Goal: Task Accomplishment & Management: Manage account settings

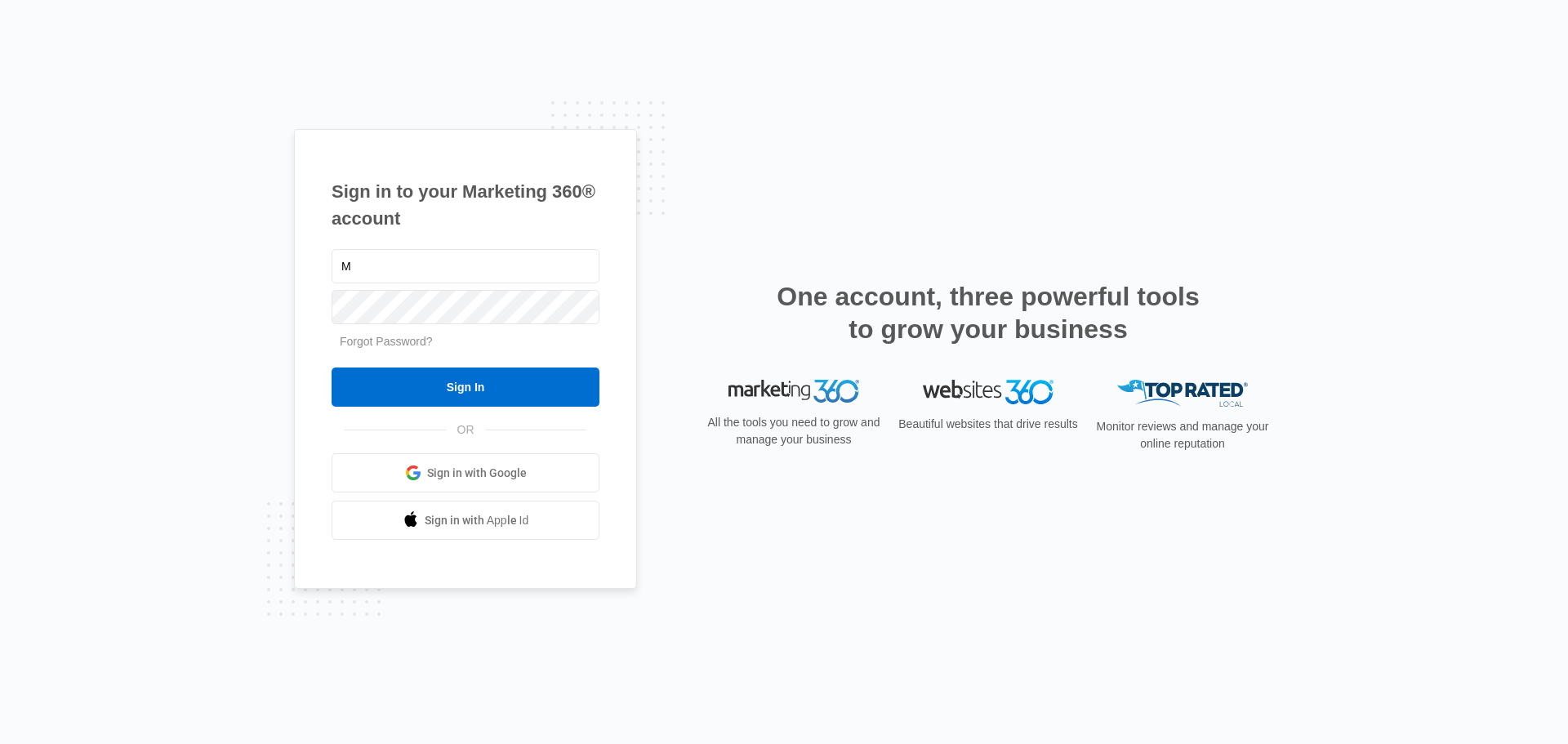
drag, startPoint x: 359, startPoint y: 260, endPoint x: 201, endPoint y: 255, distance: 158.1
click at [201, 255] on div "Sign in to your Marketing 360® account M Forgot Password? Sign In OR Sign in wi…" at bounding box center [784, 372] width 1568 height 744
type input "tim@marketstreetprint.com"
click at [332, 368] on input "Sign In" at bounding box center [466, 387] width 268 height 40
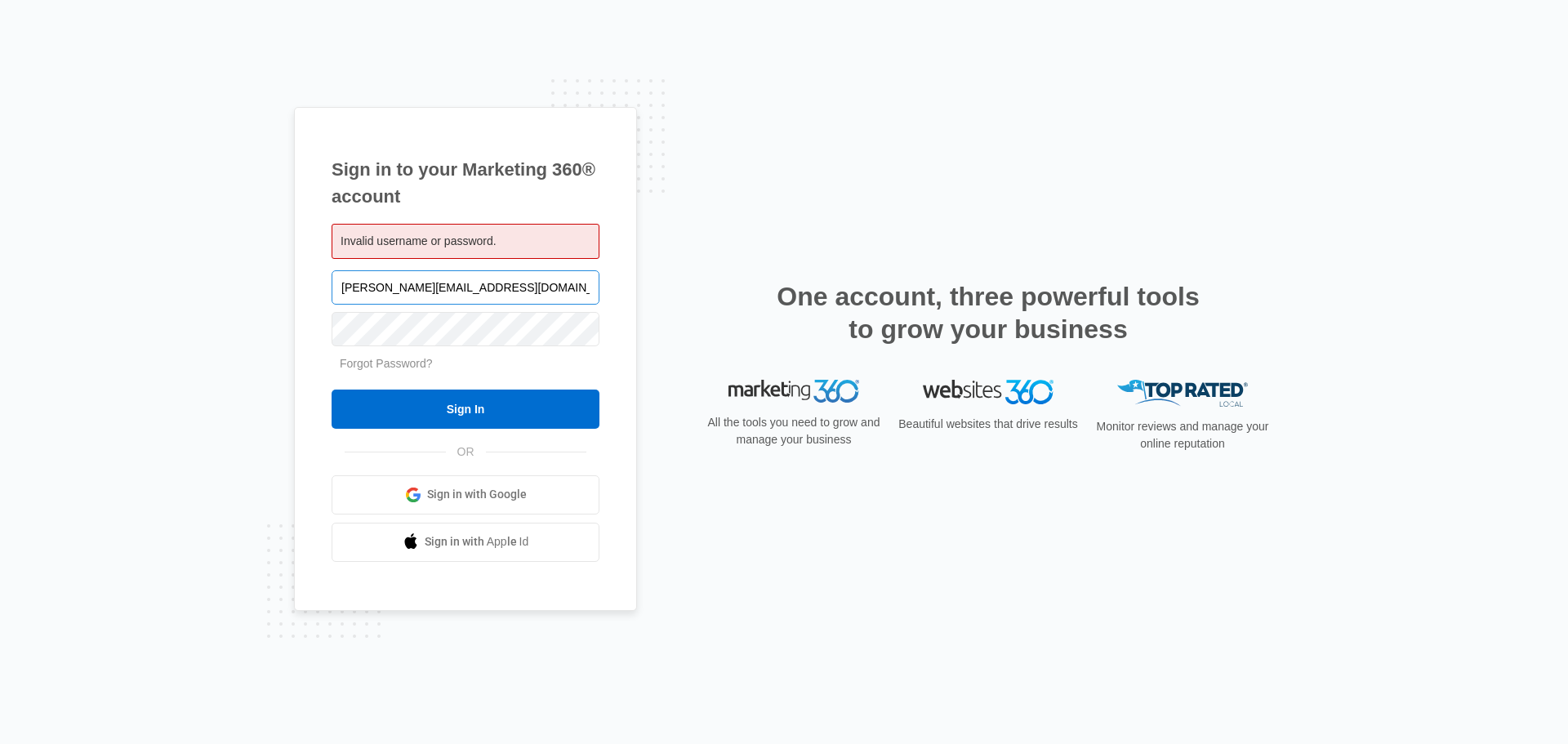
click at [357, 289] on input "[PERSON_NAME][EMAIL_ADDRESS][DOMAIN_NAME]" at bounding box center [466, 287] width 268 height 34
click at [357, 289] on input "tim@marketstreetprint.com" at bounding box center [466, 287] width 268 height 34
type input "Tim@MarketStreetPrint.com"
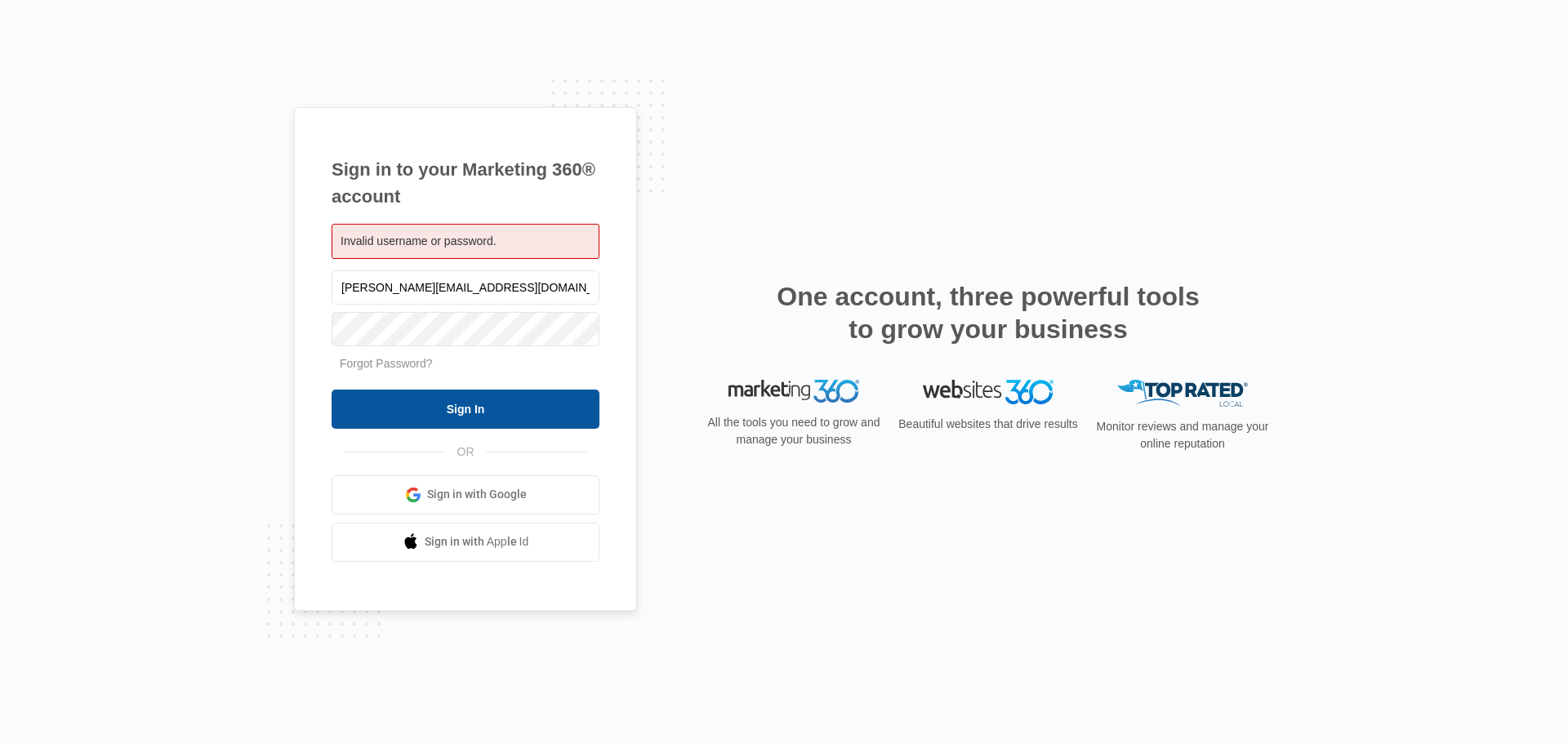
click at [395, 411] on input "Sign In" at bounding box center [466, 409] width 268 height 40
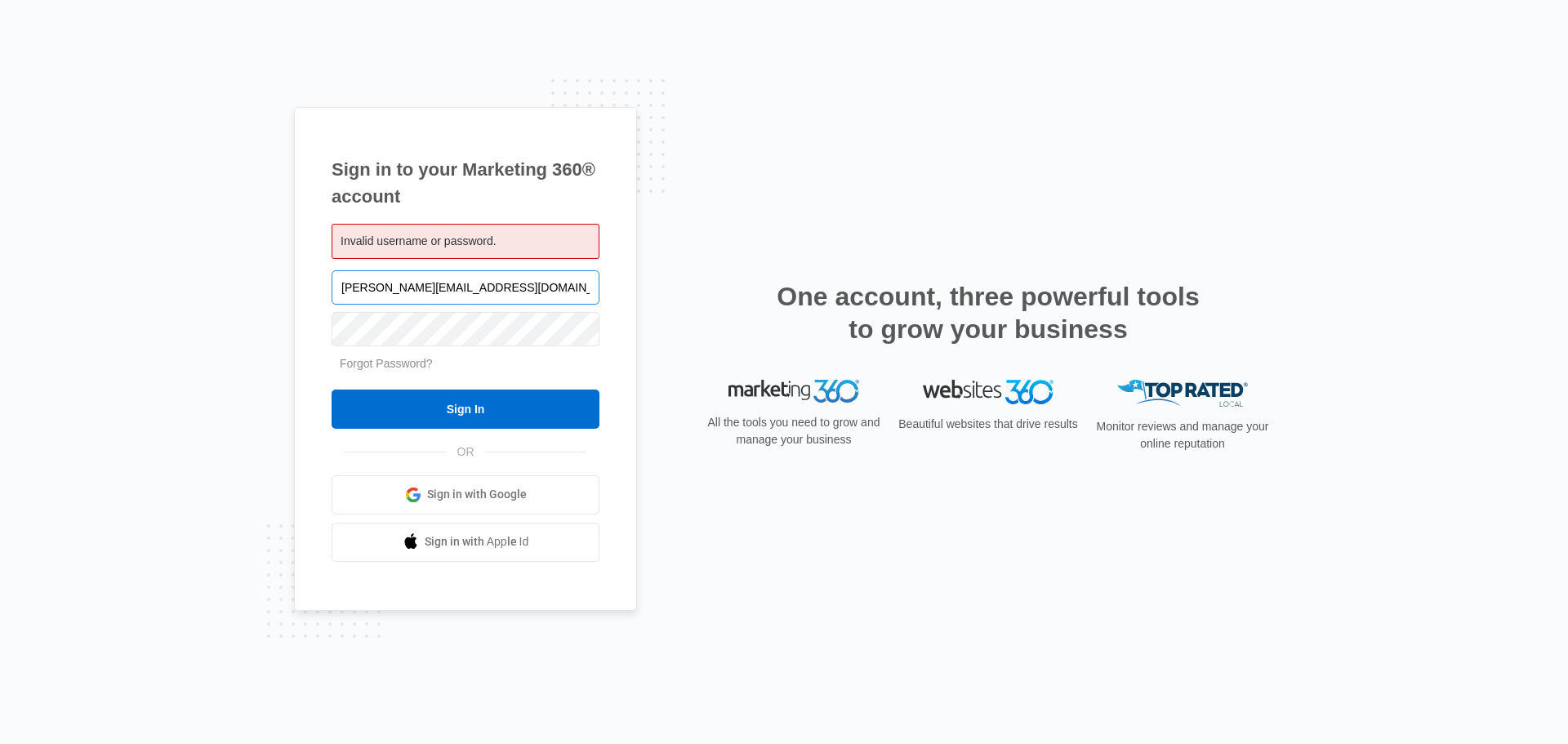
click at [360, 292] on input "Tim@MarketStreetPrint.com" at bounding box center [466, 287] width 268 height 34
type input "[EMAIL_ADDRESS][DOMAIN_NAME]"
click at [268, 321] on div "Sign in to your Marketing 360® account Invalid username or password. Tk@MarketS…" at bounding box center [784, 372] width 1568 height 744
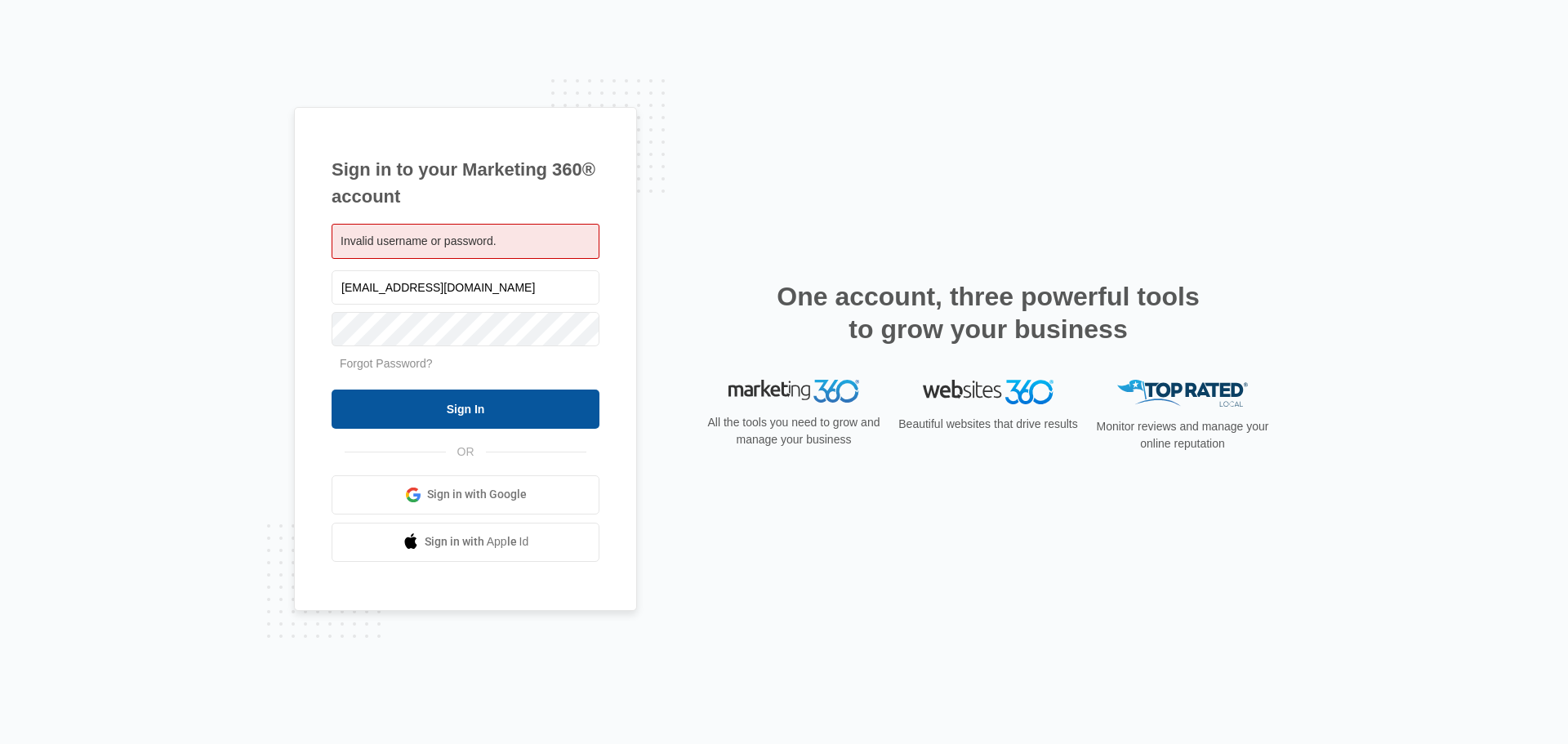
click at [385, 417] on input "Sign In" at bounding box center [466, 409] width 268 height 40
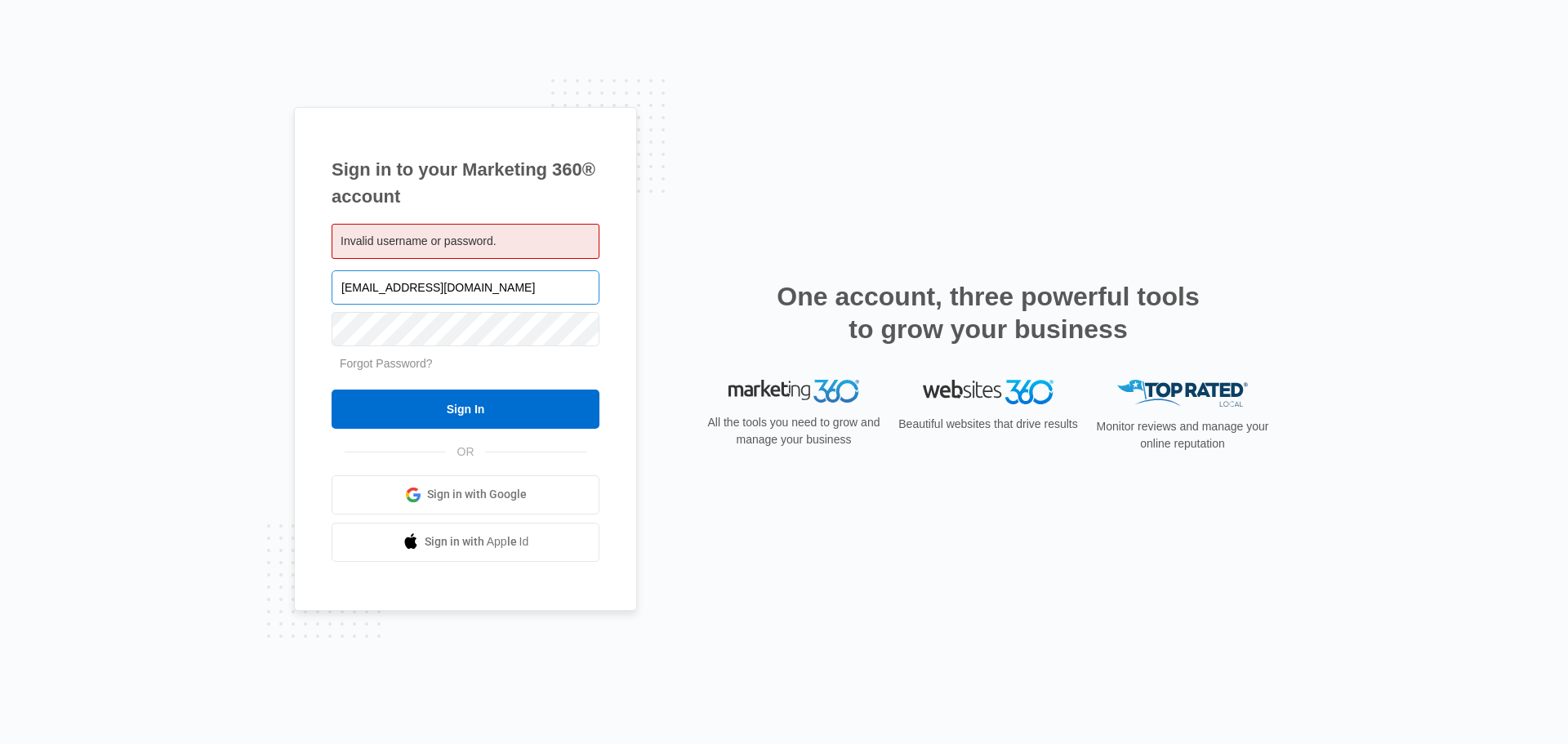
click at [353, 286] on input "Tk@MarketStreetPrint.com" at bounding box center [466, 287] width 268 height 34
drag, startPoint x: 353, startPoint y: 286, endPoint x: 339, endPoint y: 284, distance: 14.1
click at [339, 284] on input "Tk@MarketStreetPrint.com" at bounding box center [466, 287] width 268 height 34
type input "tony@MarketStreetPrint.com"
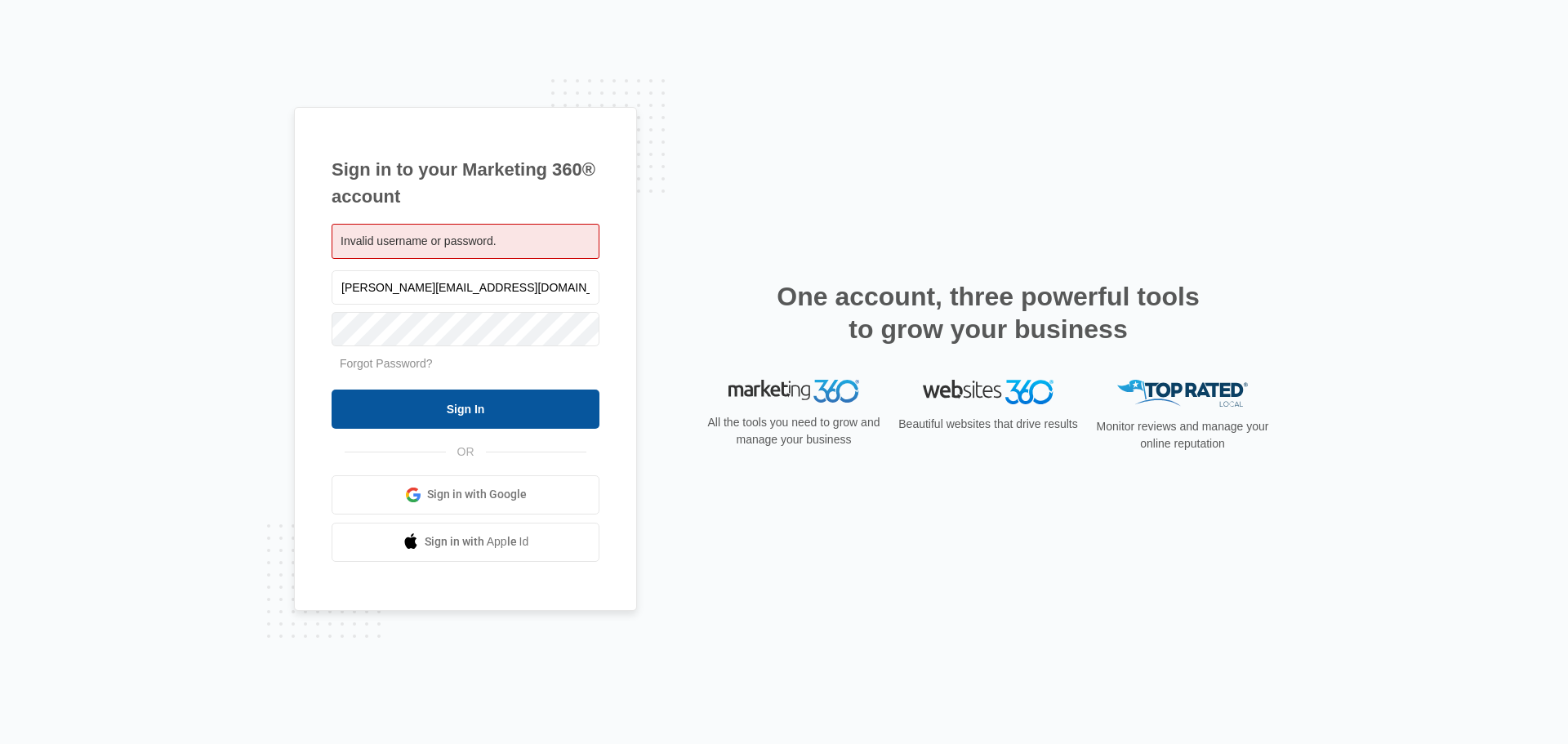
click at [482, 421] on input "Sign In" at bounding box center [466, 409] width 268 height 40
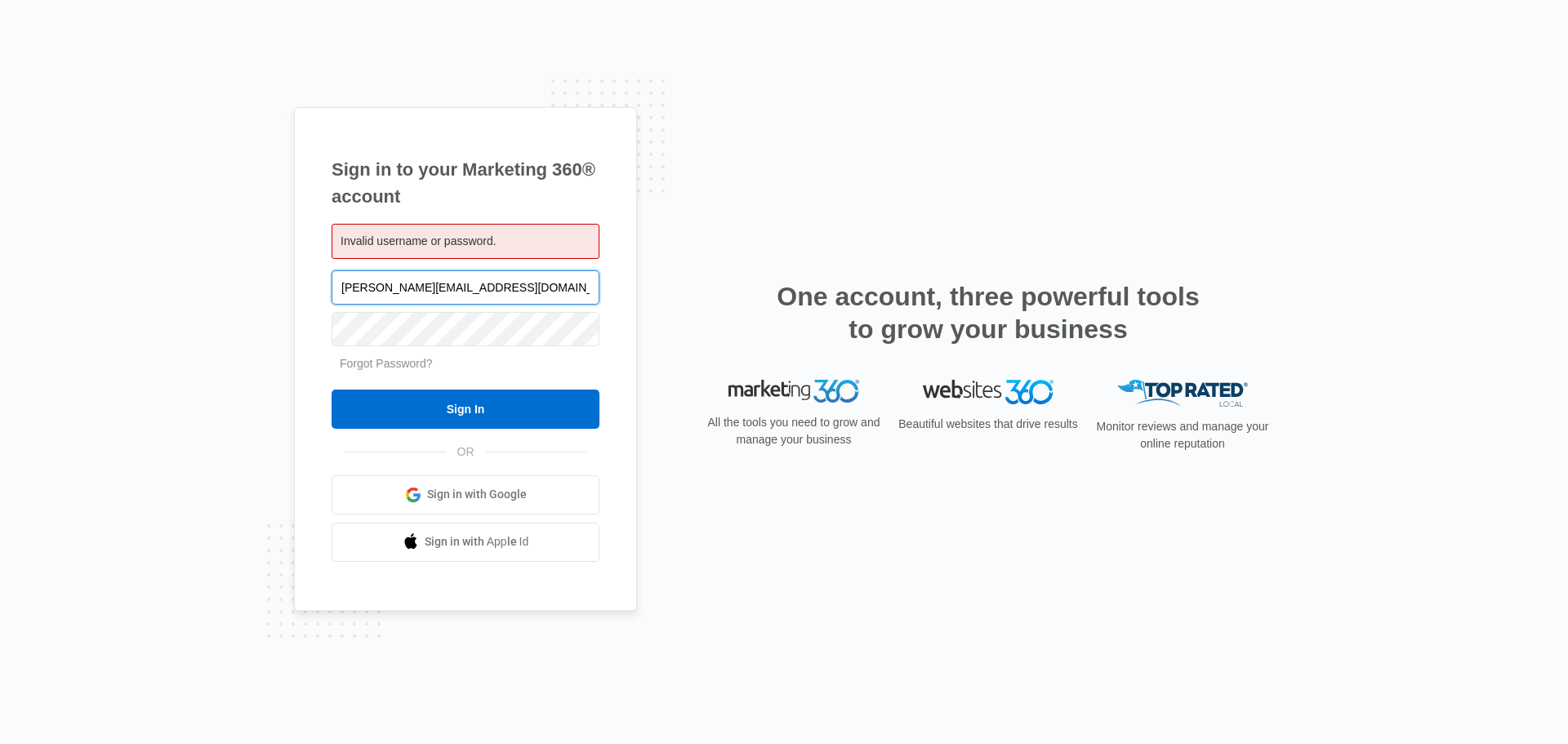
drag, startPoint x: 361, startPoint y: 285, endPoint x: 336, endPoint y: 287, distance: 25.1
click at [336, 287] on input "[PERSON_NAME][EMAIL_ADDRESS][DOMAIN_NAME]" at bounding box center [466, 287] width 268 height 34
type input "[EMAIL_ADDRESS][DOMAIN_NAME]"
click at [332, 390] on input "Sign In" at bounding box center [466, 409] width 268 height 40
drag, startPoint x: 372, startPoint y: 291, endPoint x: 315, endPoint y: 297, distance: 57.3
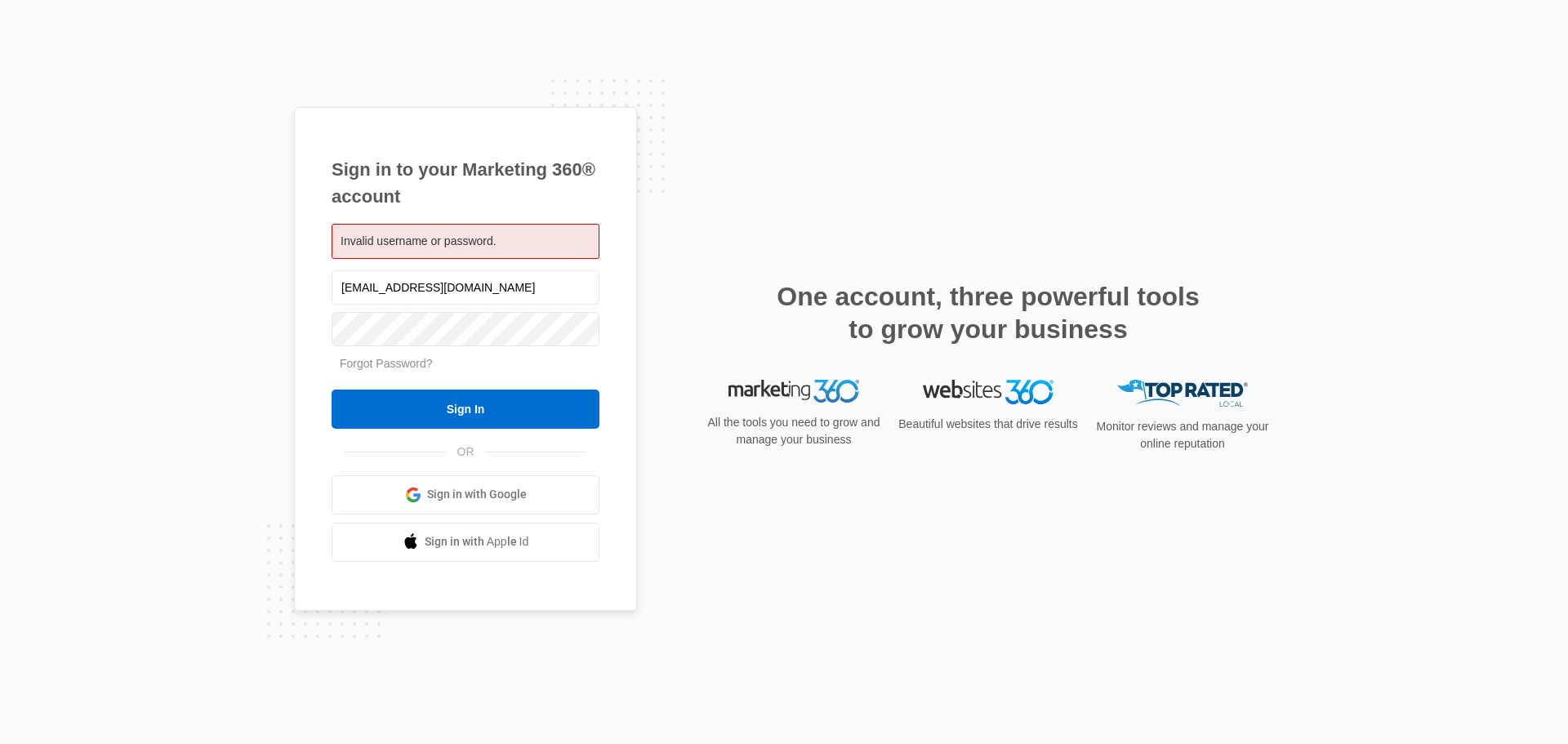
click at [315, 297] on div "Sign in to your Marketing 360® account Invalid username or password. orders@Mar…" at bounding box center [466, 359] width 343 height 504
type input "tim@MarketStreetPrint.com"
click at [366, 368] on link "Forgot Password?" at bounding box center [385, 363] width 93 height 13
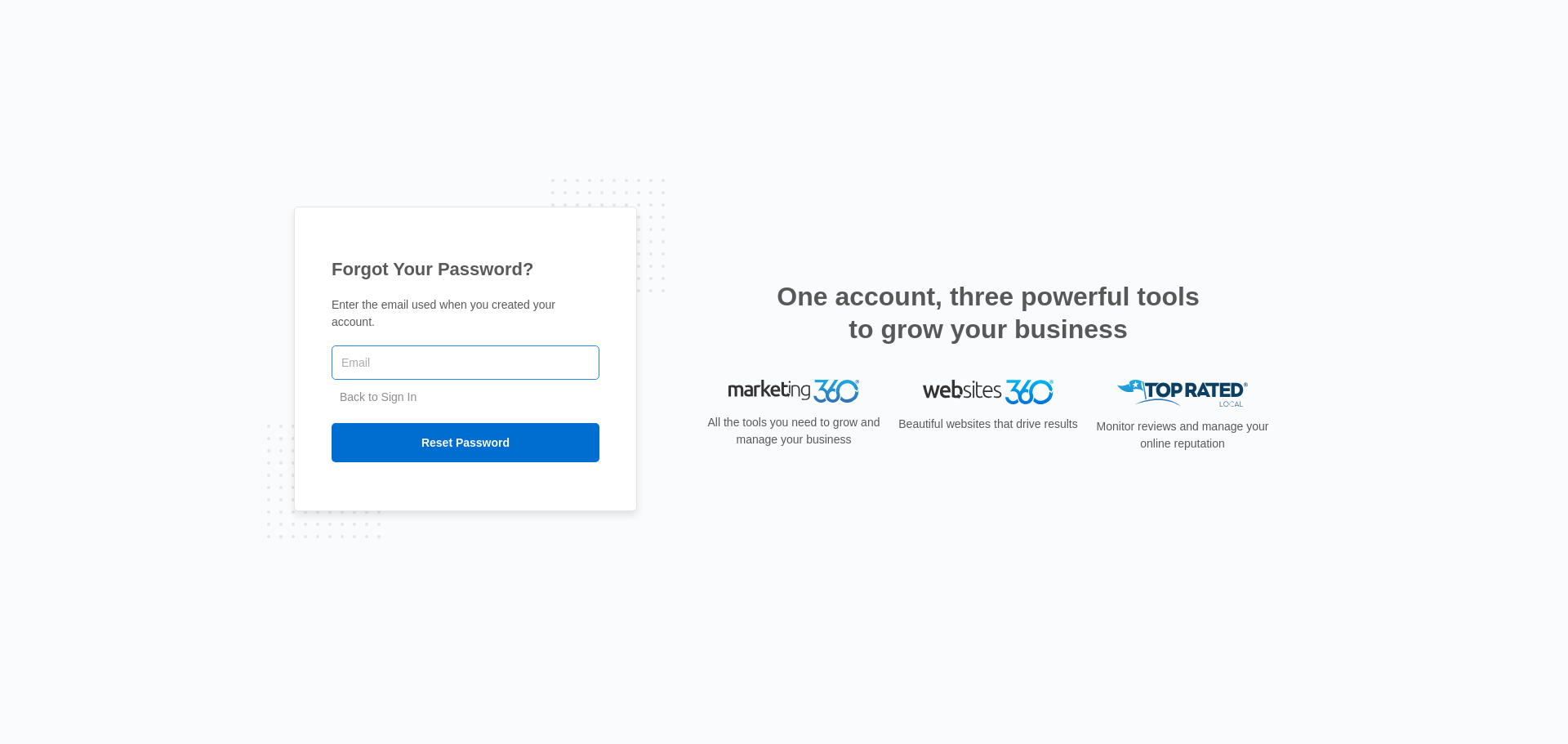
click at [379, 350] on input "text" at bounding box center [466, 362] width 268 height 34
type input "[PERSON_NAME][EMAIL_ADDRESS][DOMAIN_NAME]"
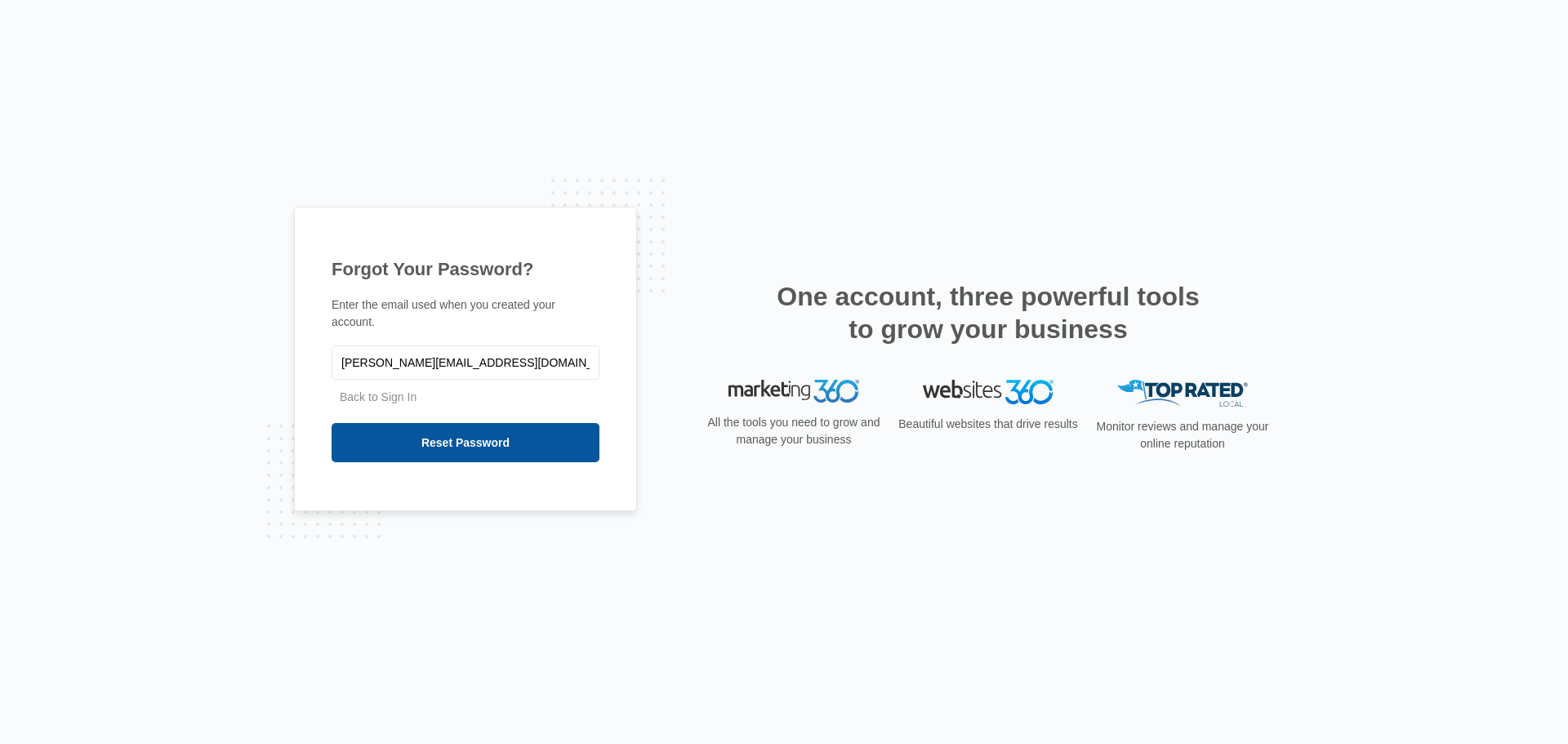
click at [390, 437] on input "Reset Password" at bounding box center [466, 443] width 268 height 40
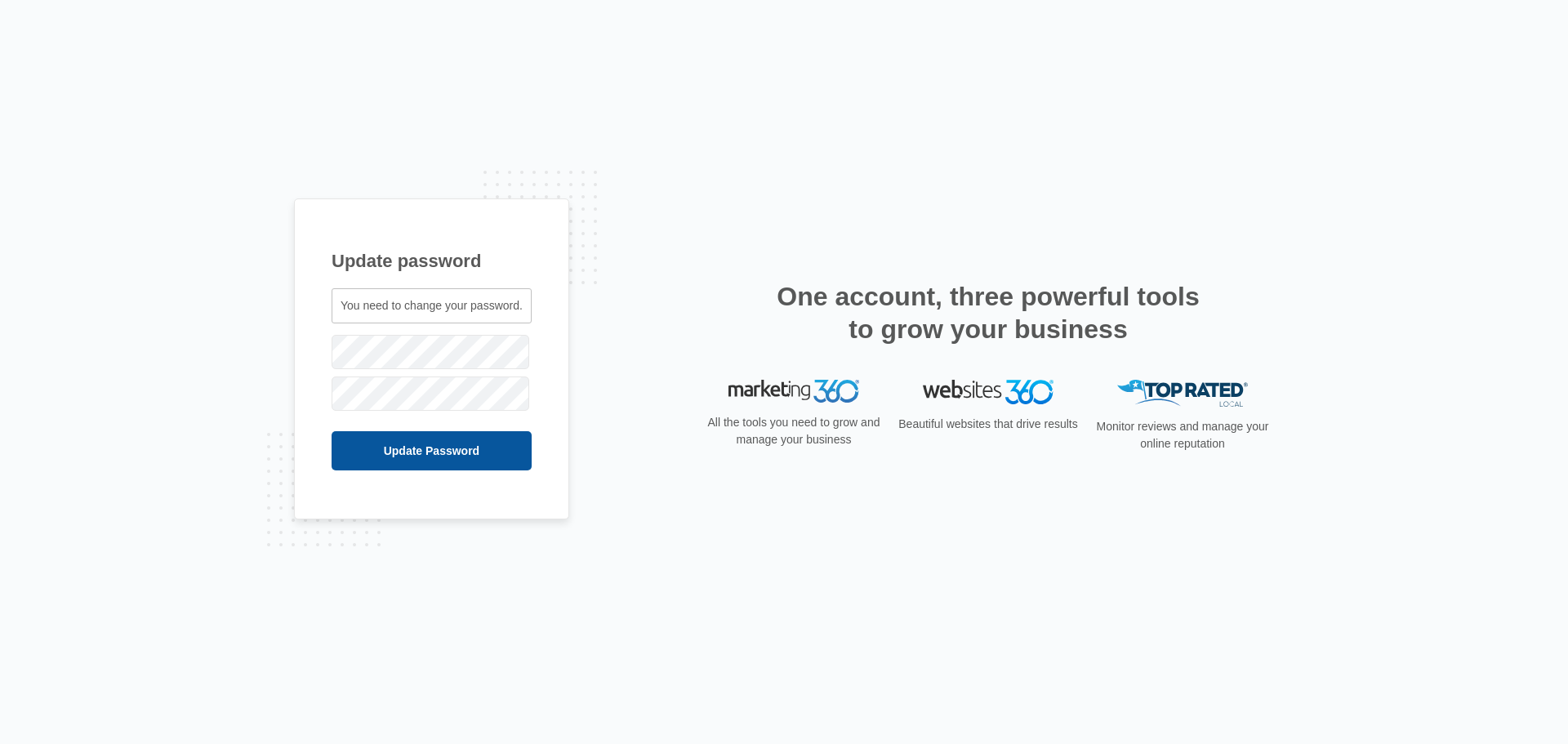
click at [377, 455] on input "Update Password" at bounding box center [431, 451] width 200 height 40
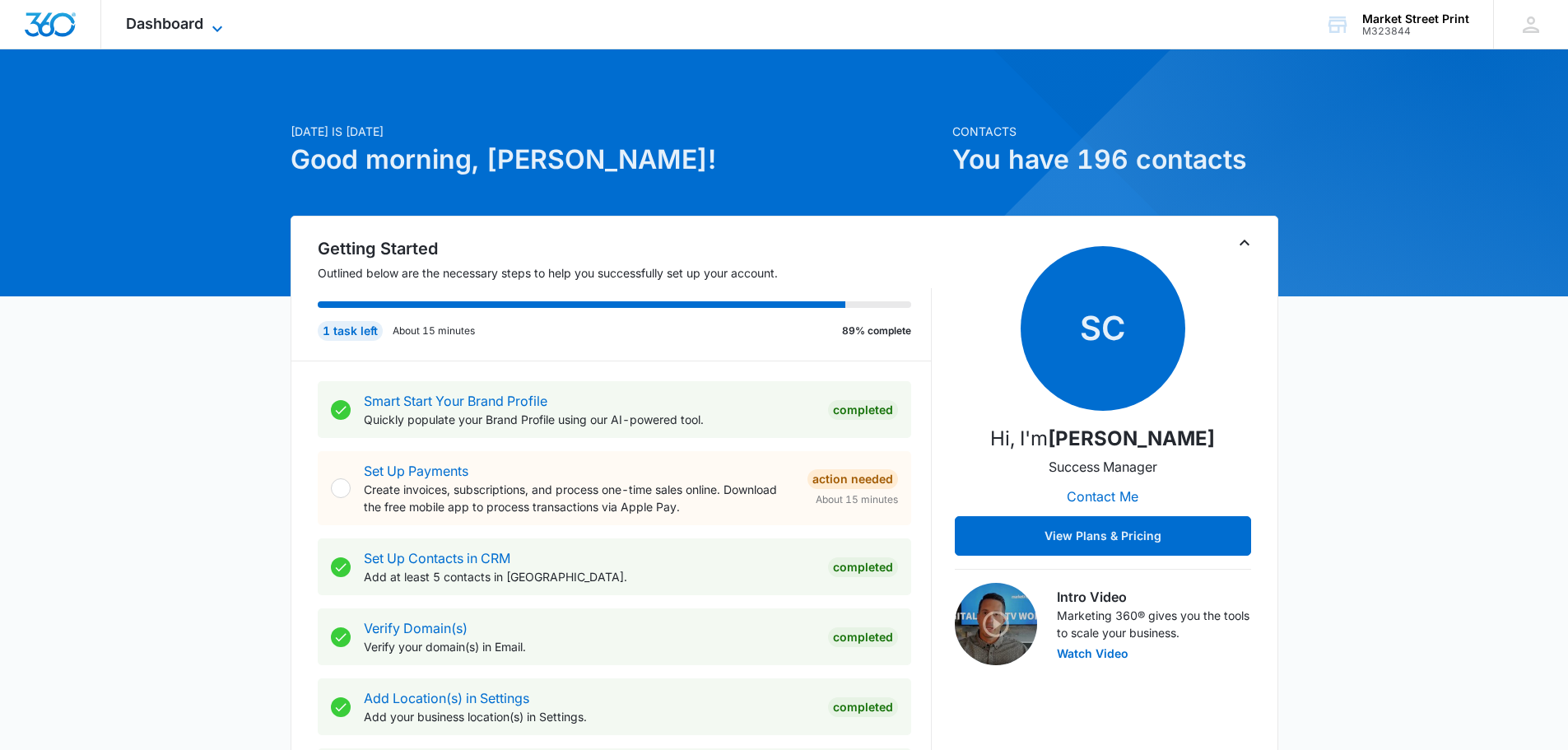
click at [169, 22] on span "Dashboard" at bounding box center [165, 23] width 77 height 18
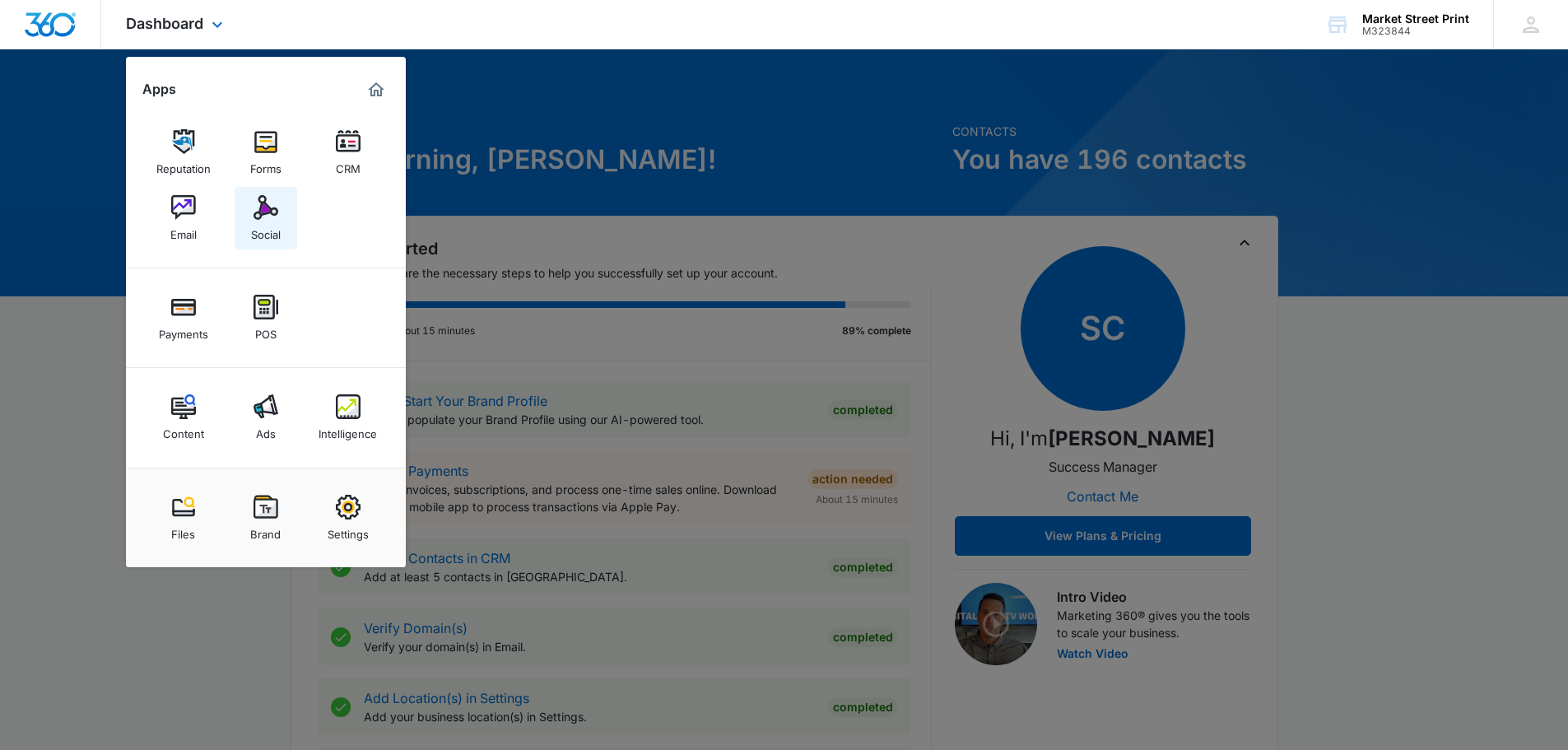
click at [260, 217] on img at bounding box center [266, 207] width 25 height 25
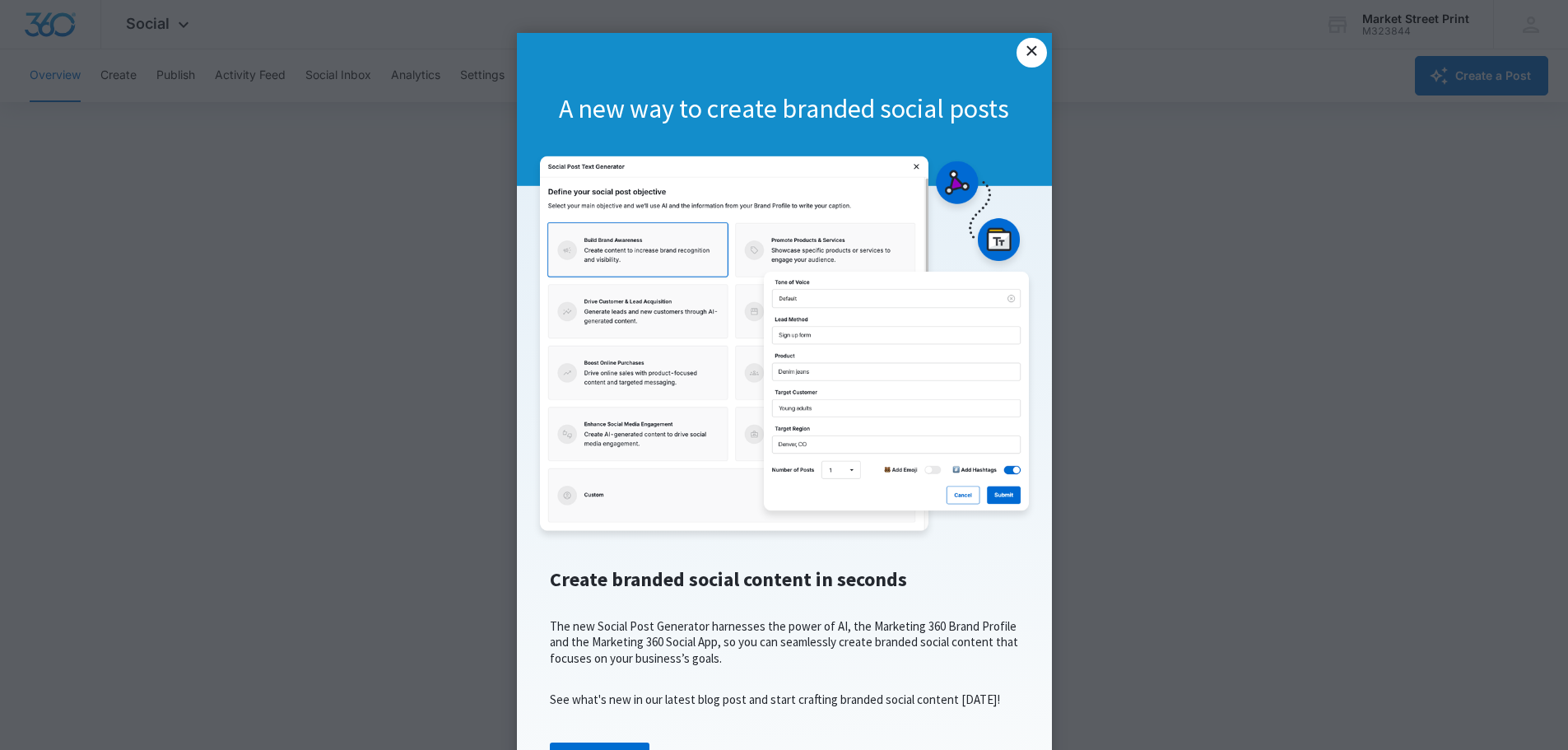
click at [1031, 48] on link "×" at bounding box center [1032, 53] width 30 height 30
